Goal: Information Seeking & Learning: Find specific fact

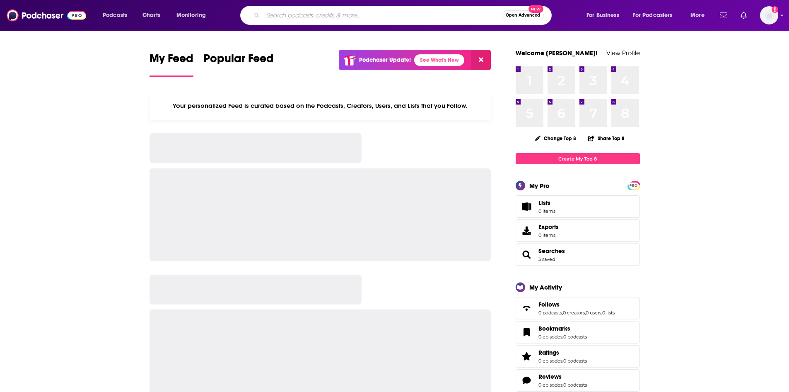
click at [362, 17] on input "Search podcasts, credits, & more..." at bounding box center [382, 15] width 239 height 13
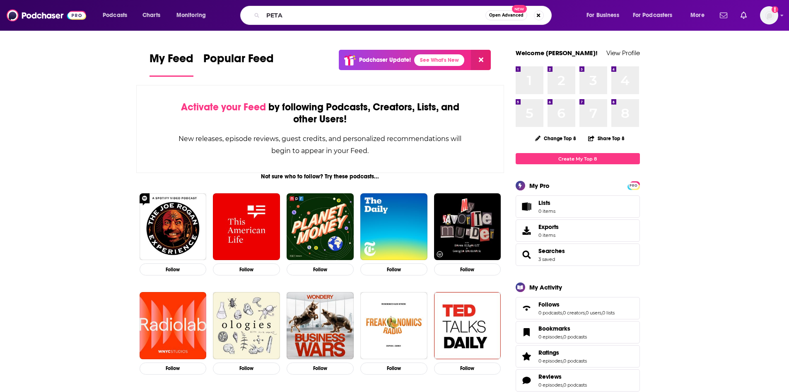
type input "PETA"
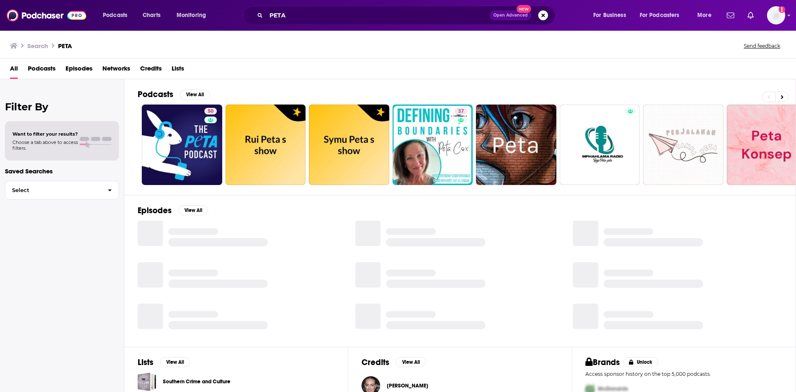
click at [86, 68] on span "Episodes" at bounding box center [78, 70] width 27 height 17
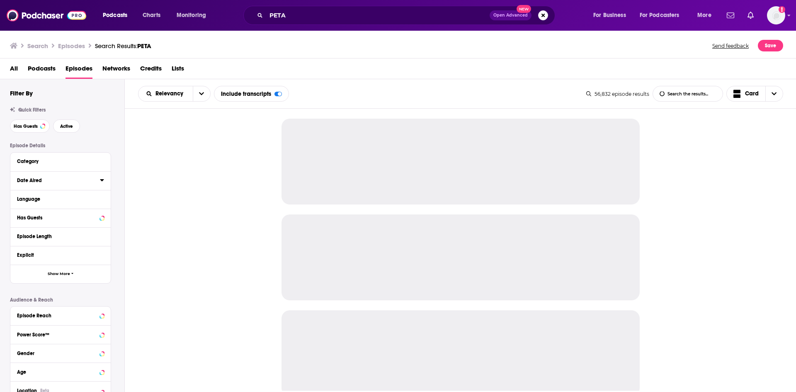
click at [101, 179] on icon at bounding box center [102, 180] width 4 height 7
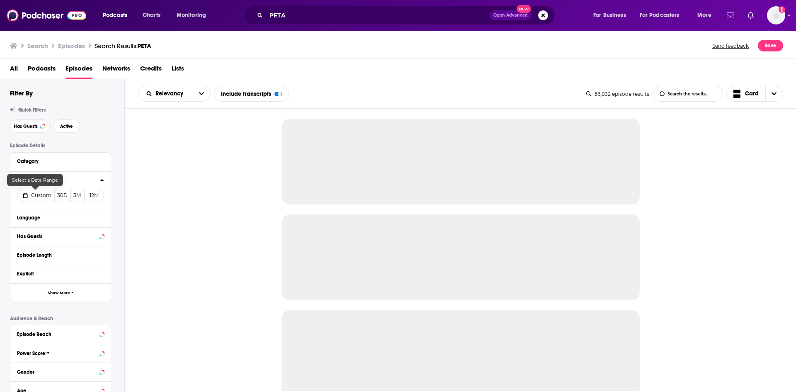
click at [36, 195] on span "Custom" at bounding box center [41, 195] width 20 height 6
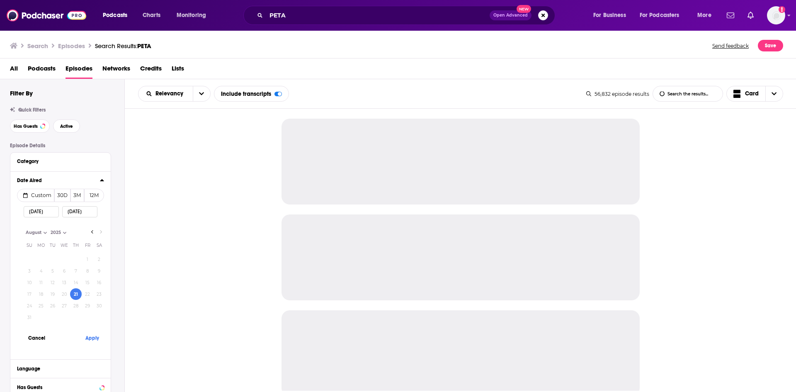
select select "7"
select select "2025"
click at [95, 338] on button "Apply" at bounding box center [92, 337] width 25 height 15
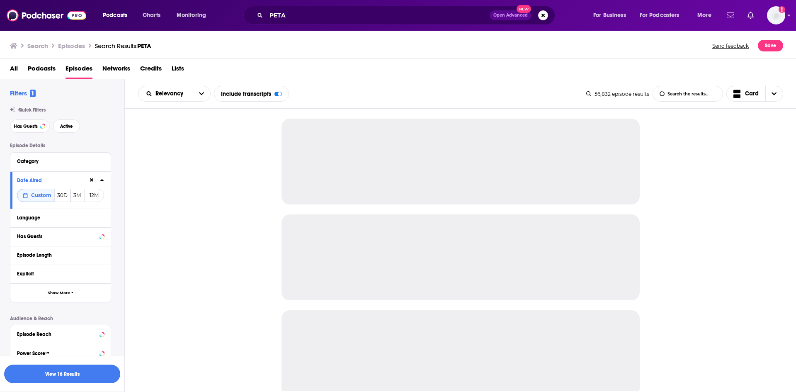
click at [107, 377] on button "View 16 Results" at bounding box center [62, 373] width 116 height 19
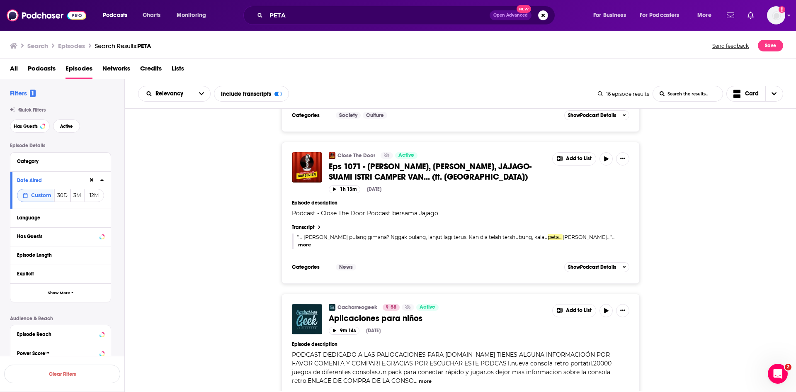
scroll to position [2070, 0]
